Goal: Task Accomplishment & Management: Manage account settings

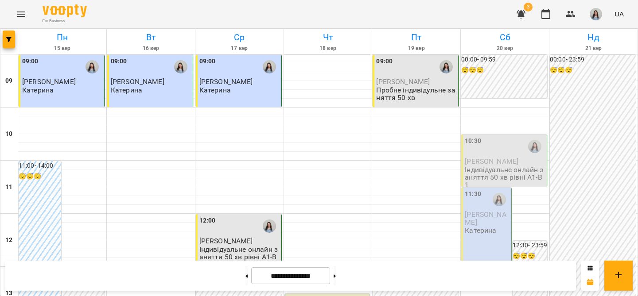
scroll to position [231, 0]
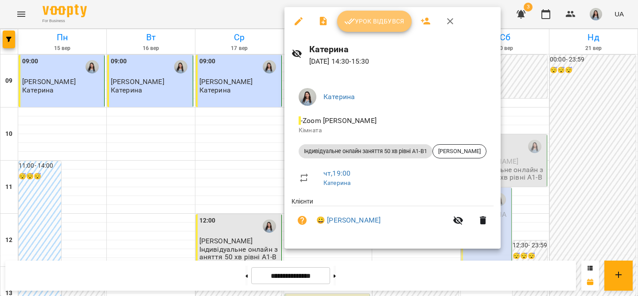
click at [372, 23] on span "Урок відбувся" at bounding box center [374, 21] width 60 height 11
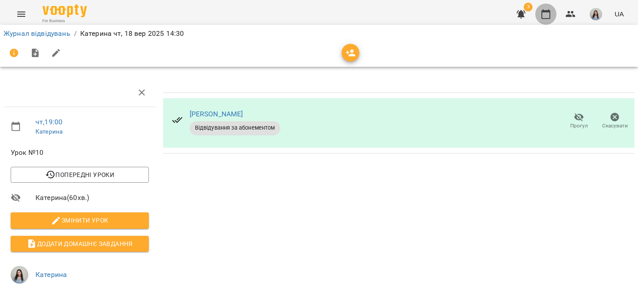
click at [548, 15] on icon "button" at bounding box center [545, 14] width 11 height 11
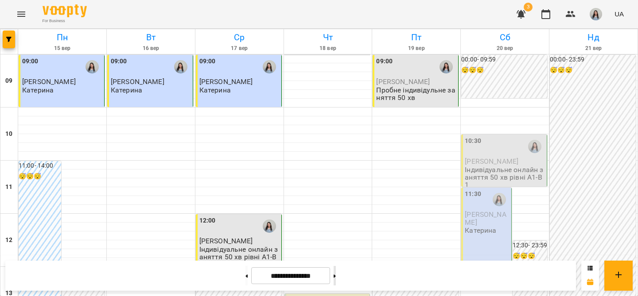
click at [336, 277] on button at bounding box center [335, 275] width 2 height 19
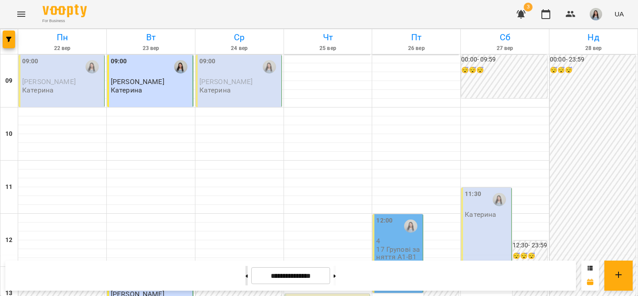
click at [245, 279] on button at bounding box center [246, 275] width 2 height 19
type input "**********"
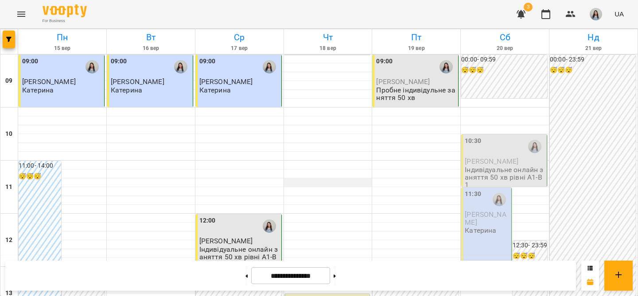
scroll to position [542, 0]
